Goal: Transaction & Acquisition: Purchase product/service

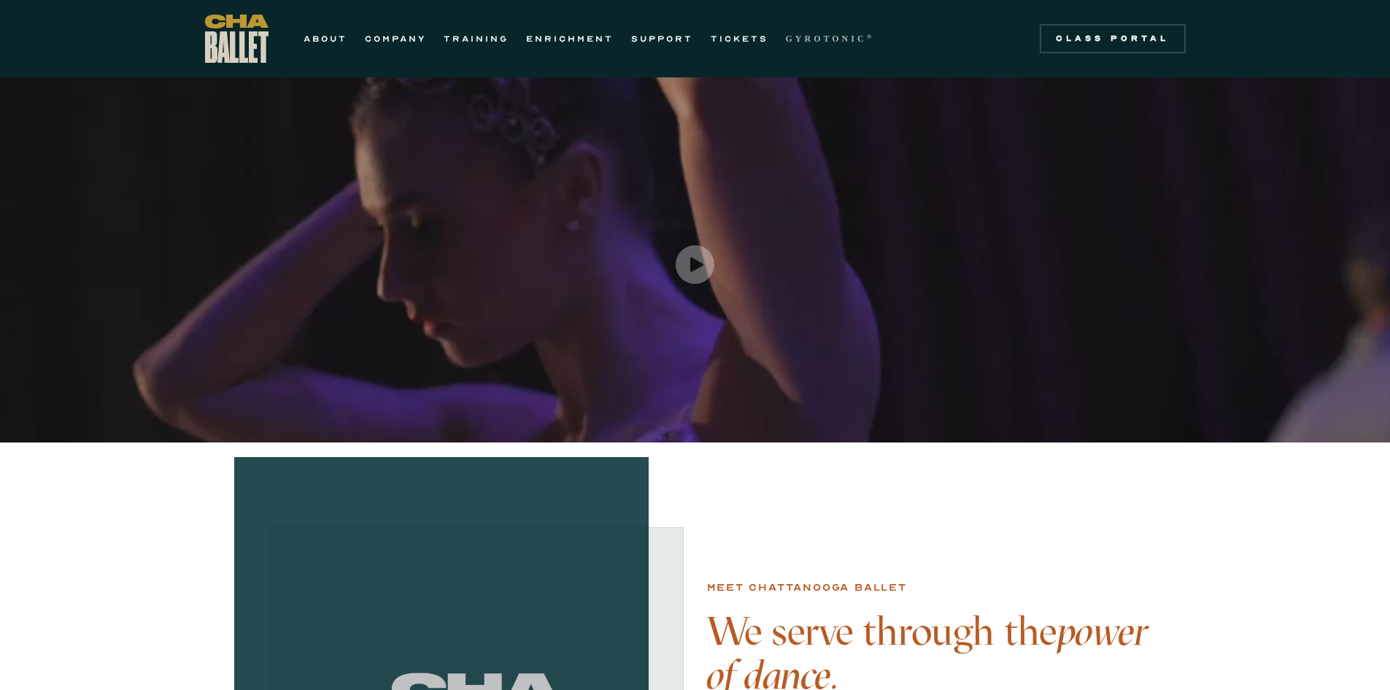
click at [818, 34] on strong "GYROTONIC" at bounding box center [826, 39] width 81 height 10
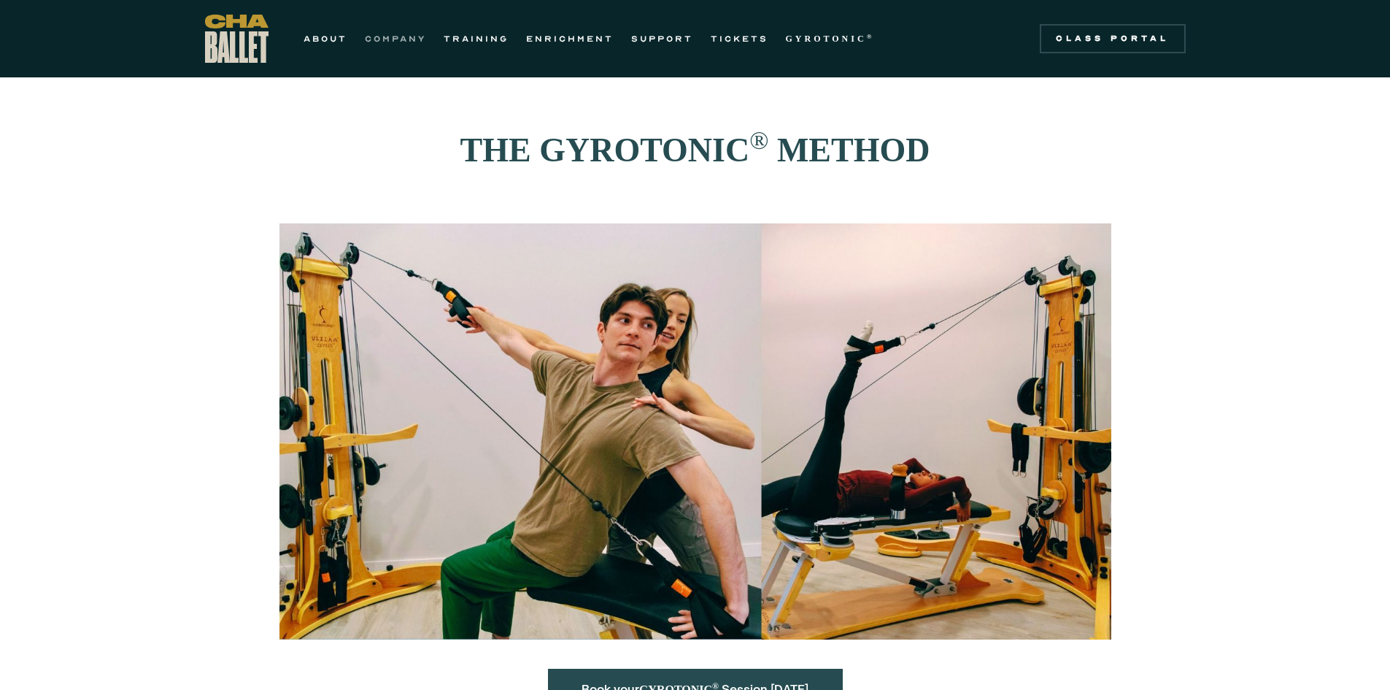
click at [393, 34] on link "COMPANY" at bounding box center [395, 39] width 61 height 18
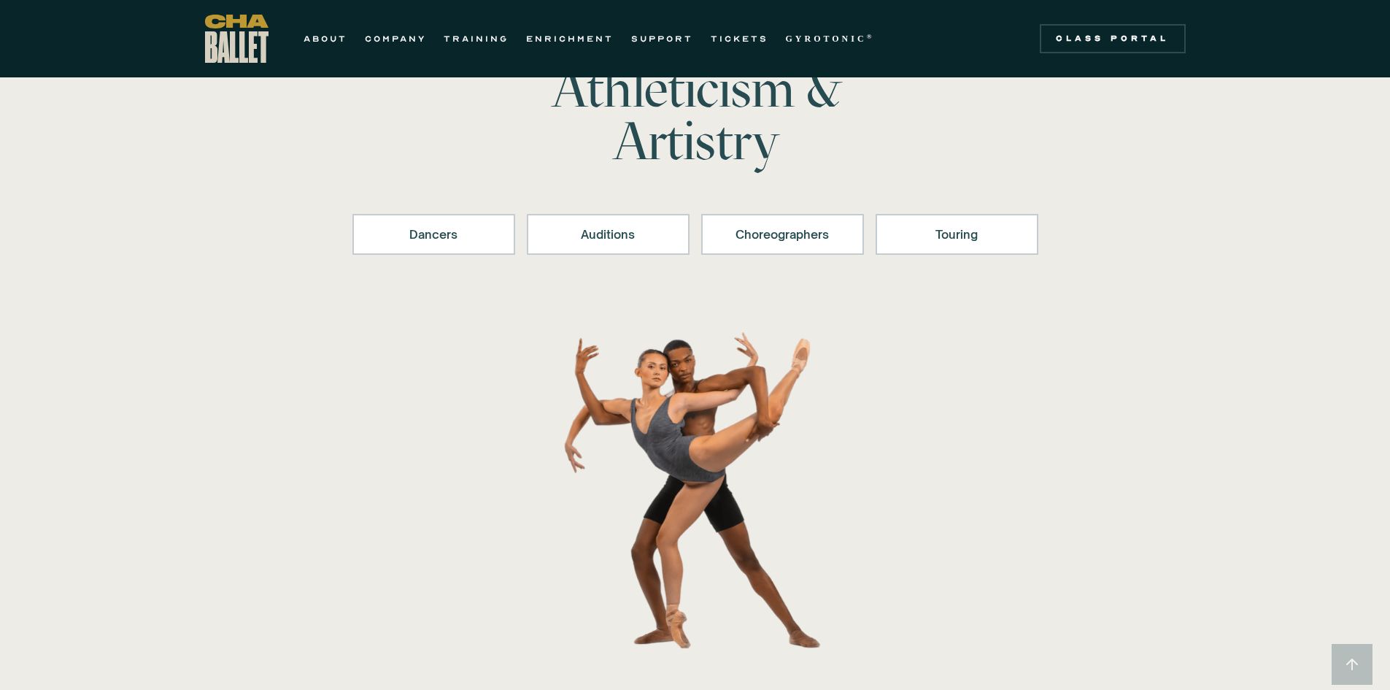
scroll to position [146, 0]
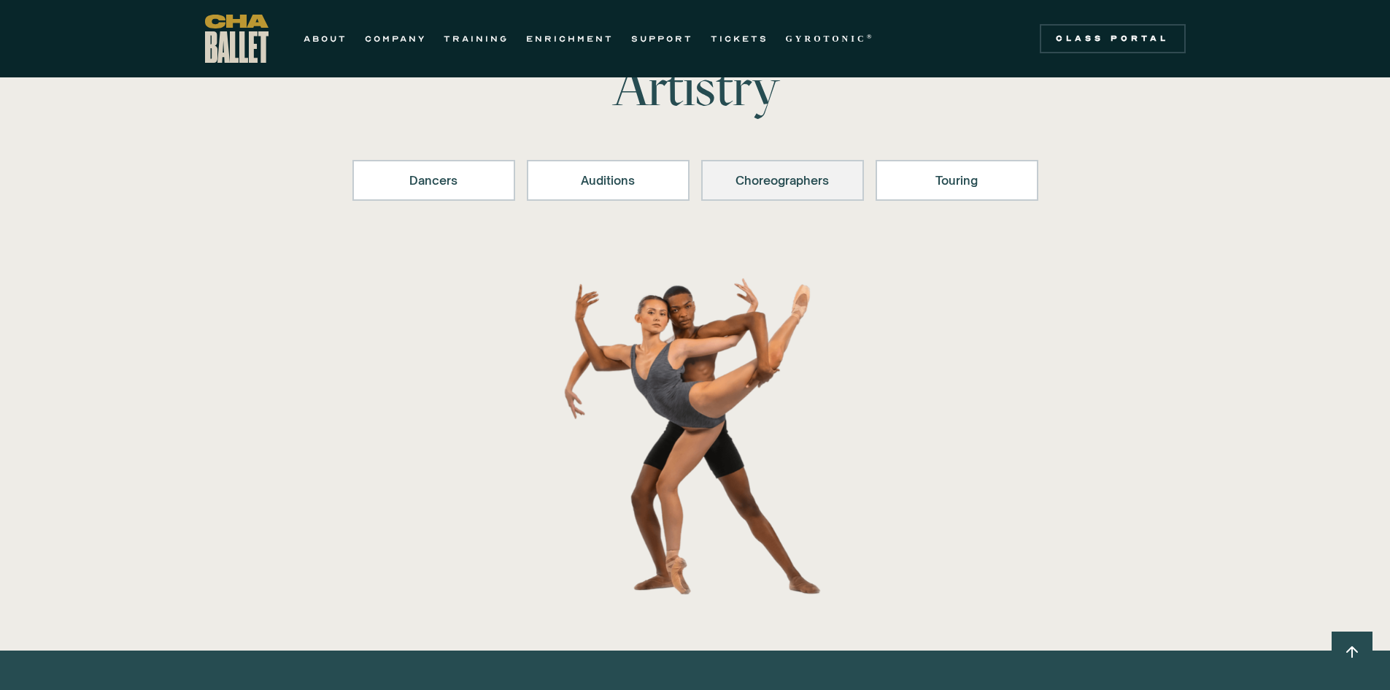
click at [766, 200] on link "Choreographers" at bounding box center [782, 180] width 163 height 41
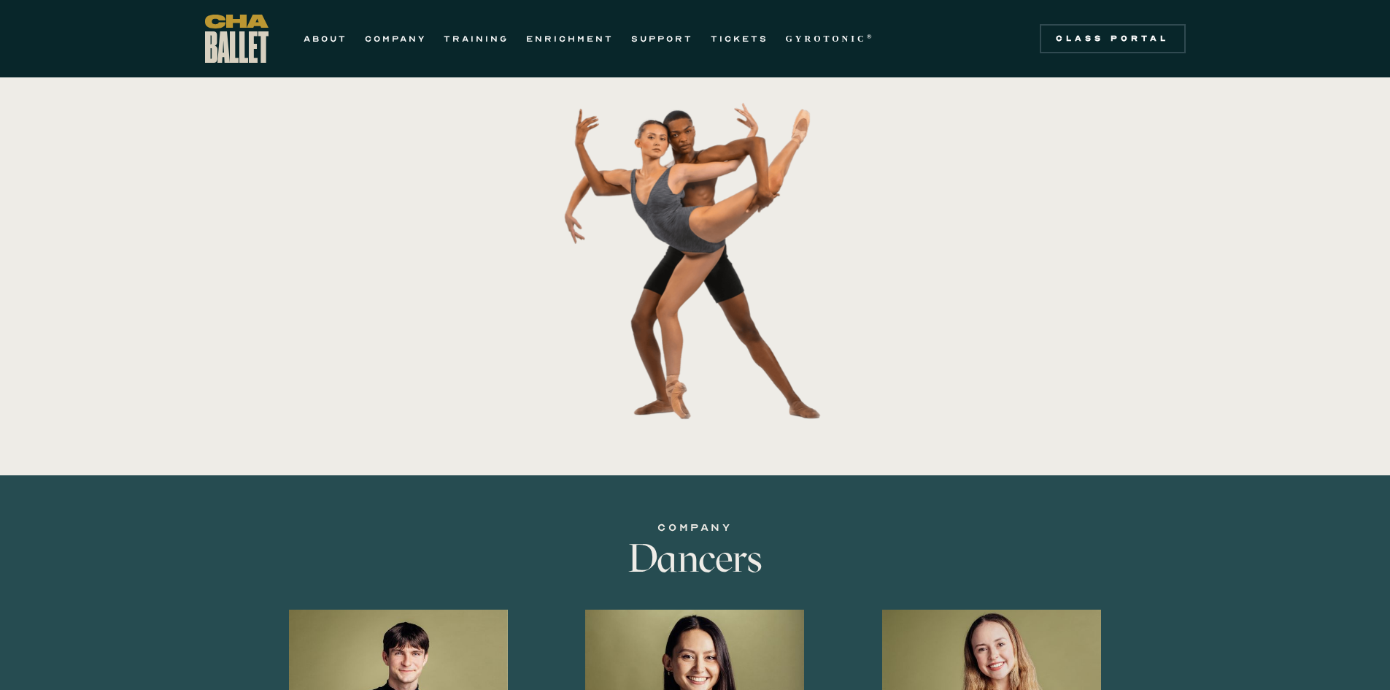
scroll to position [29, 0]
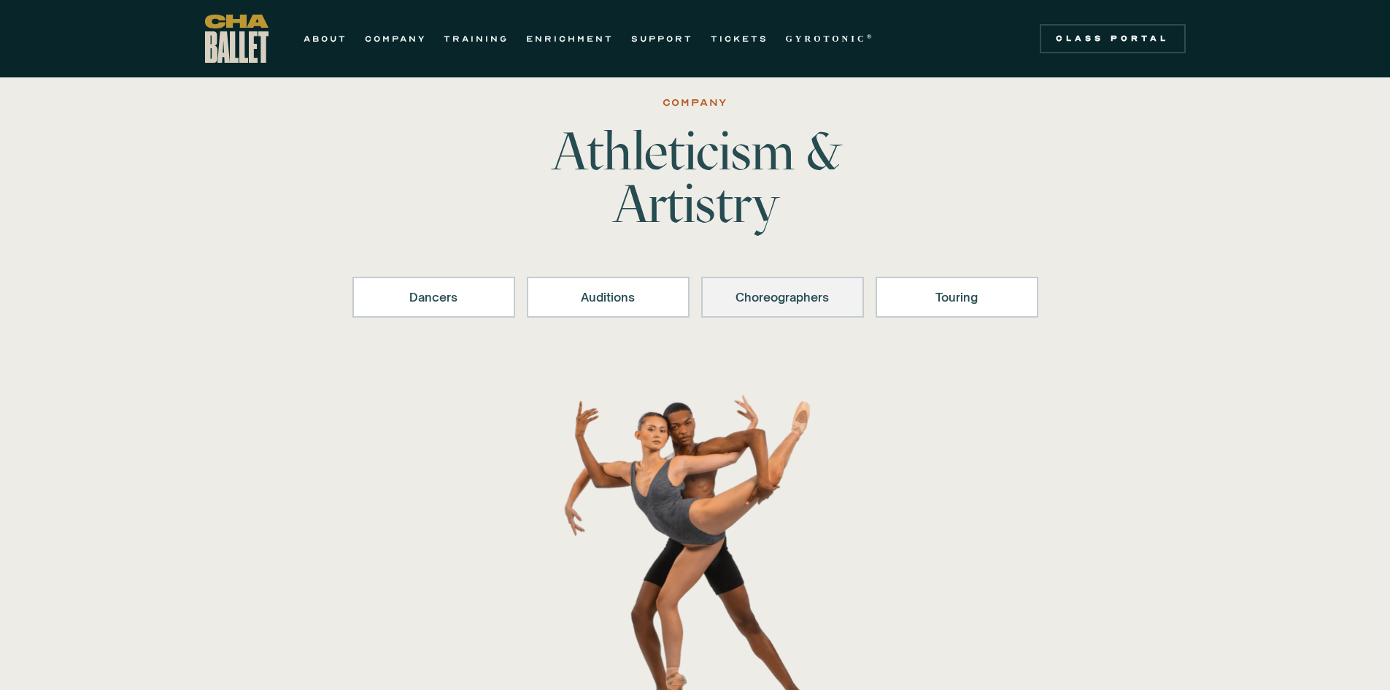
click at [796, 309] on link "Choreographers" at bounding box center [782, 297] width 163 height 41
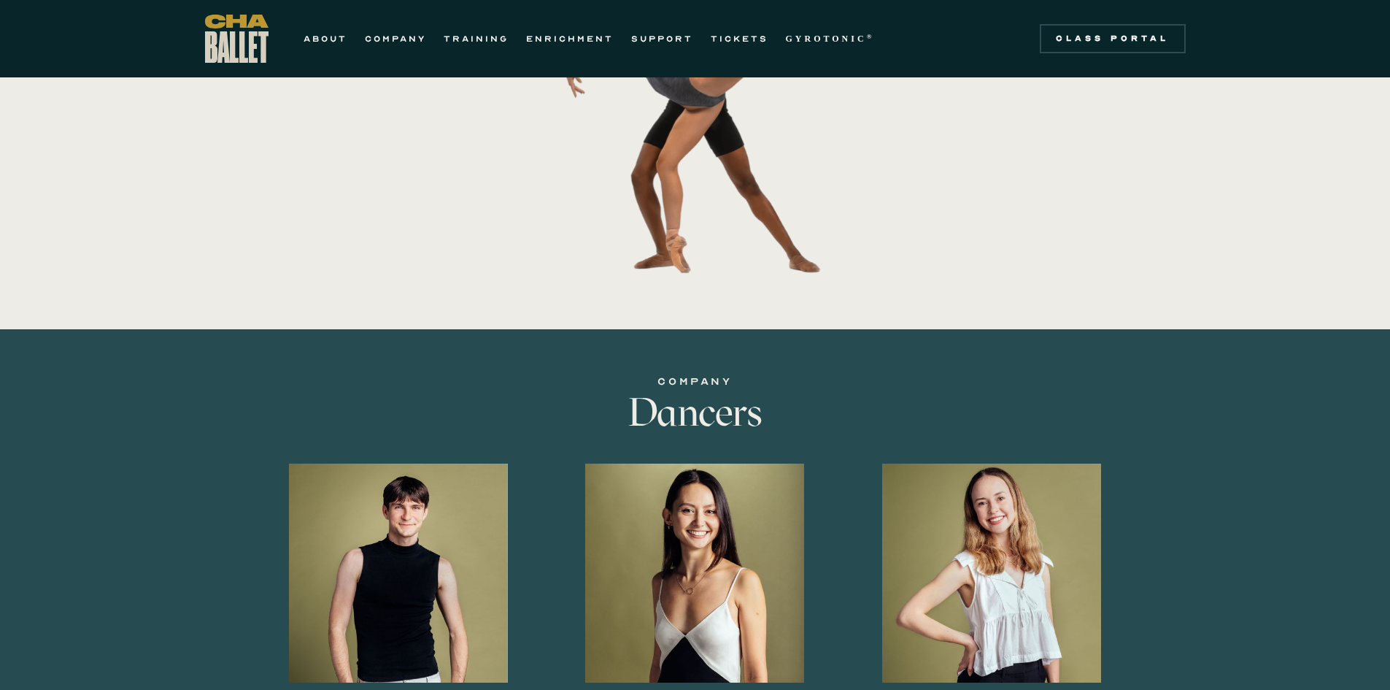
scroll to position [0, 0]
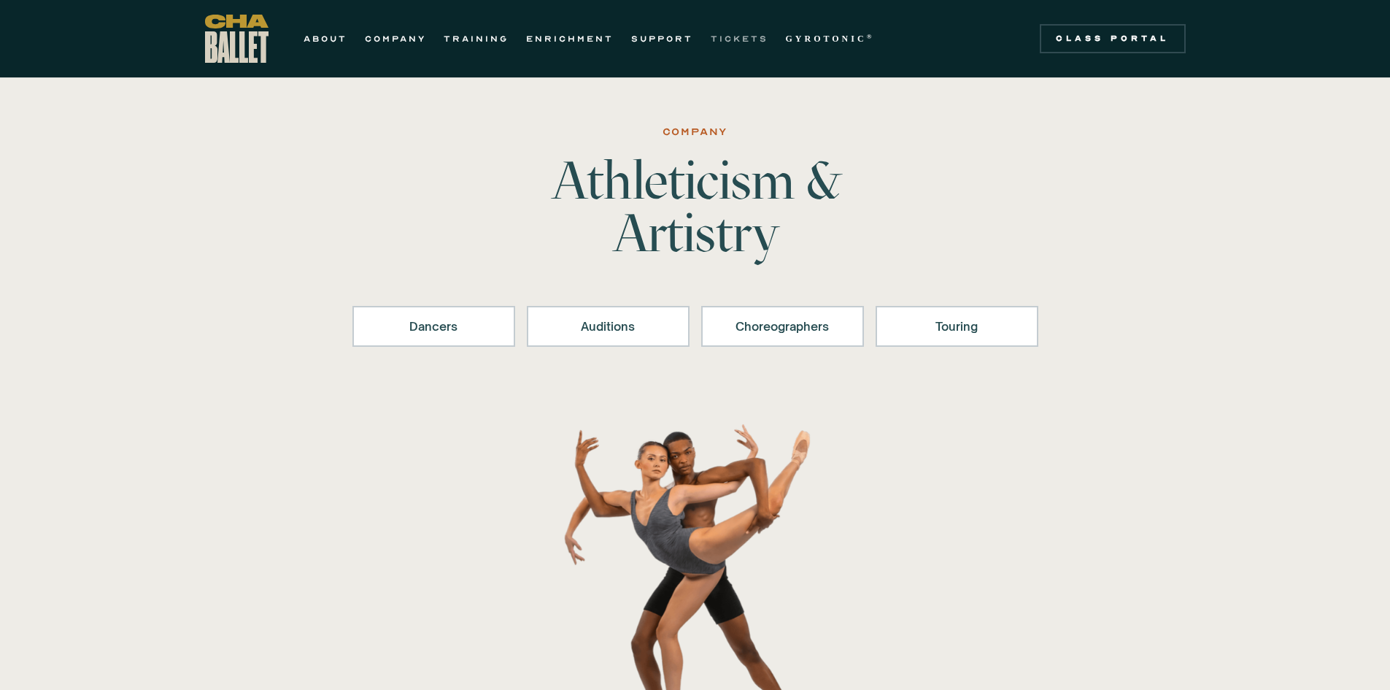
click at [747, 38] on link "TICKETS" at bounding box center [740, 39] width 58 height 18
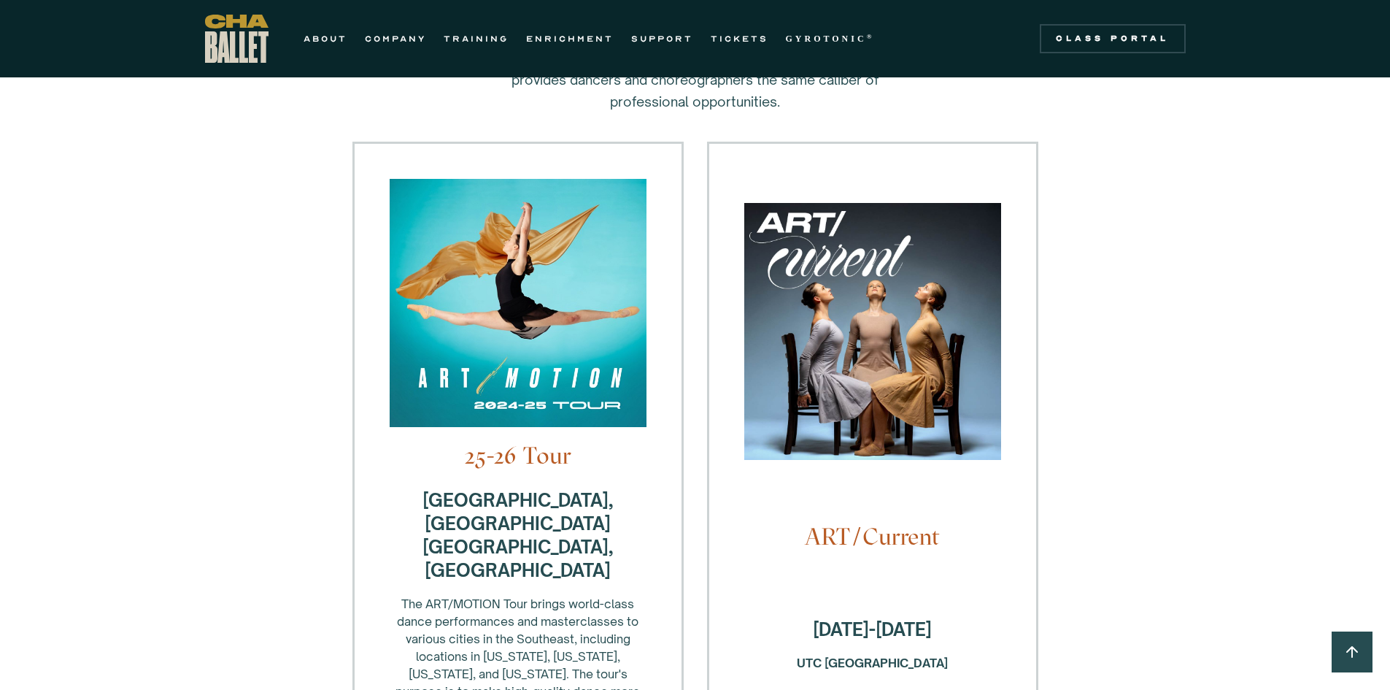
scroll to position [438, 0]
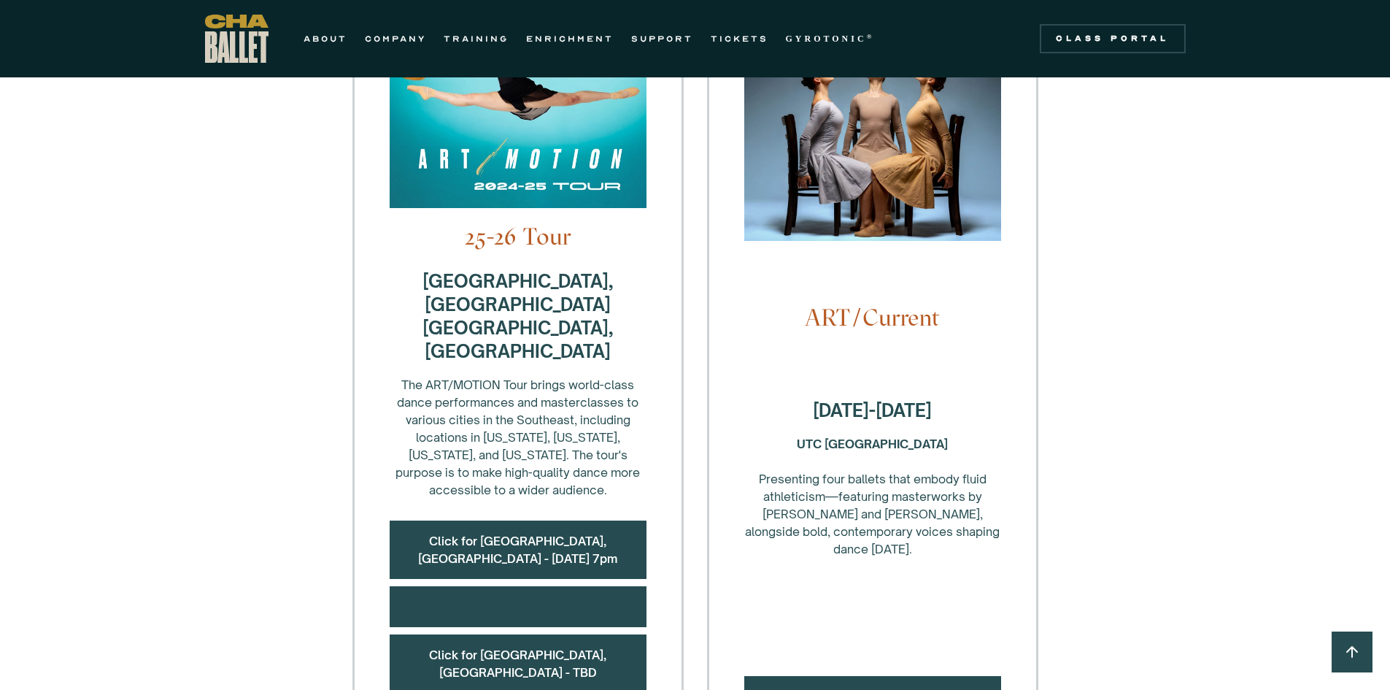
click at [907, 676] on div "Purchase Tickets!" at bounding box center [872, 696] width 257 height 41
click at [882, 689] on link "Purchase Tickets!" at bounding box center [873, 696] width 102 height 15
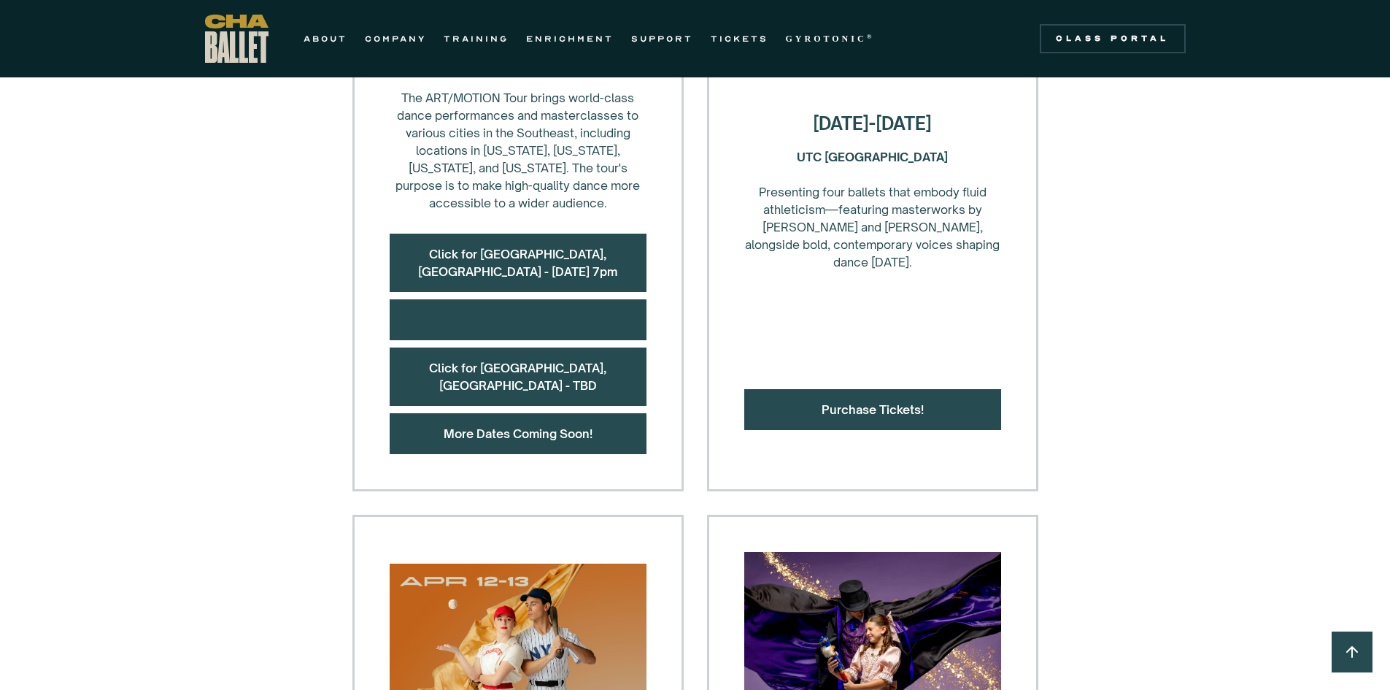
scroll to position [730, 0]
